Goal: Find specific page/section: Find specific page/section

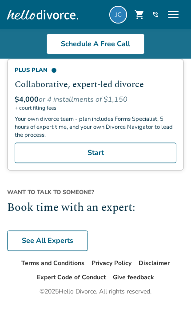
scroll to position [980, 0]
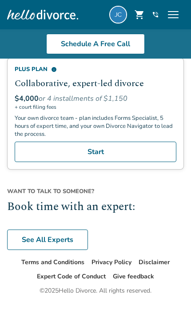
click at [65, 243] on link "See All Experts" at bounding box center [47, 240] width 81 height 20
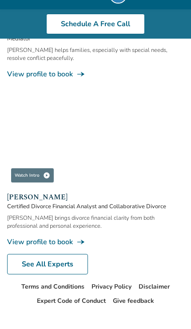
scroll to position [1313, 0]
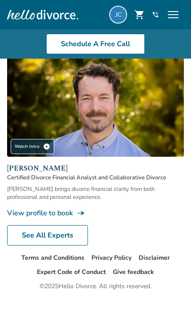
click at [62, 237] on link "See All Experts" at bounding box center [47, 235] width 81 height 20
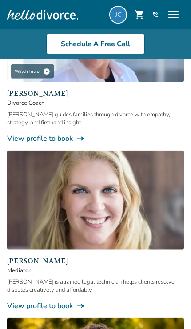
scroll to position [730, 0]
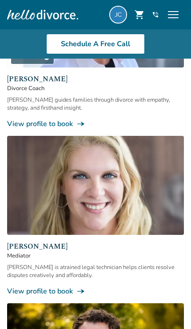
click at [173, 8] on span "menu" at bounding box center [173, 15] width 14 height 14
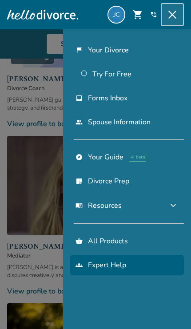
click at [170, 211] on span "expand_more" at bounding box center [173, 205] width 11 height 11
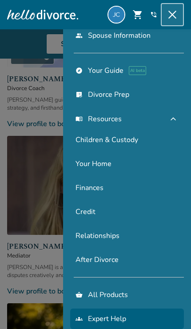
scroll to position [93, 0]
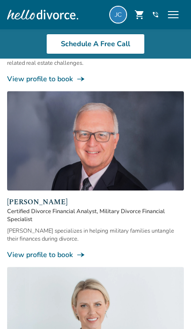
scroll to position [1273, 0]
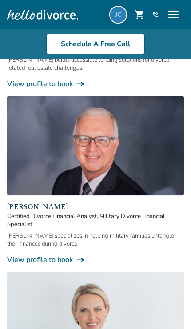
click at [52, 265] on link "View profile to book line_end_arrow_notch" at bounding box center [95, 260] width 177 height 10
